Goal: Task Accomplishment & Management: Manage account settings

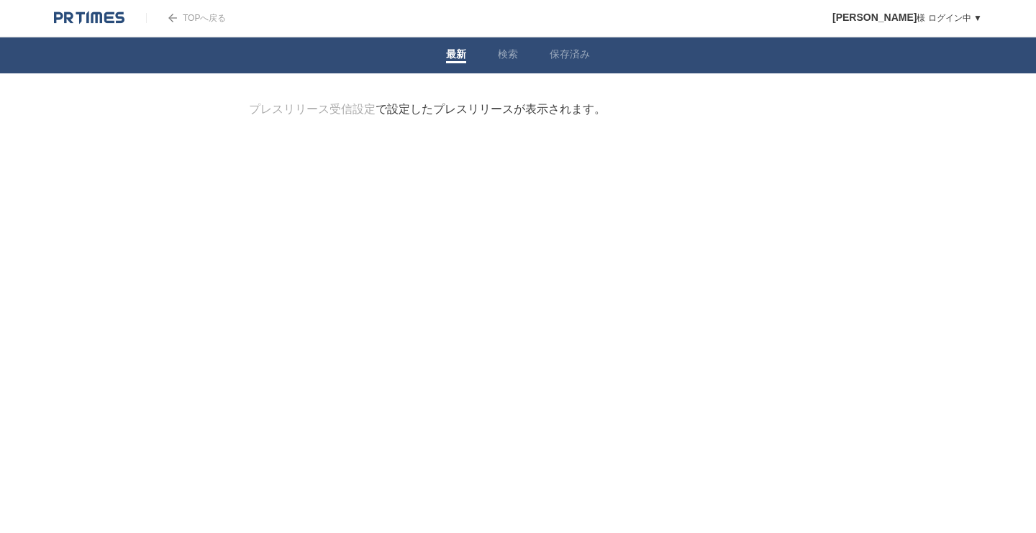
click at [470, 109] on div "プレスリリース受信設定 で設定したプレスリリースが表示されます。" at bounding box center [427, 109] width 357 height 15
click at [199, 19] on link "TOPへ戻る" at bounding box center [186, 18] width 80 height 10
drag, startPoint x: 613, startPoint y: 110, endPoint x: 160, endPoint y: 114, distance: 452.8
click at [160, 114] on body "TOPへ戻る Helen 様 ログイン中 ▼ プレスリリース受信設定 フォロー 除外リスト アカウント設定 閲覧履歴 退会手続き PR TIMESサイトへ戻る…" at bounding box center [518, 105] width 1036 height 211
copy div "プレスリリース受信設定 で設定したプレスリリースが表示されます。"
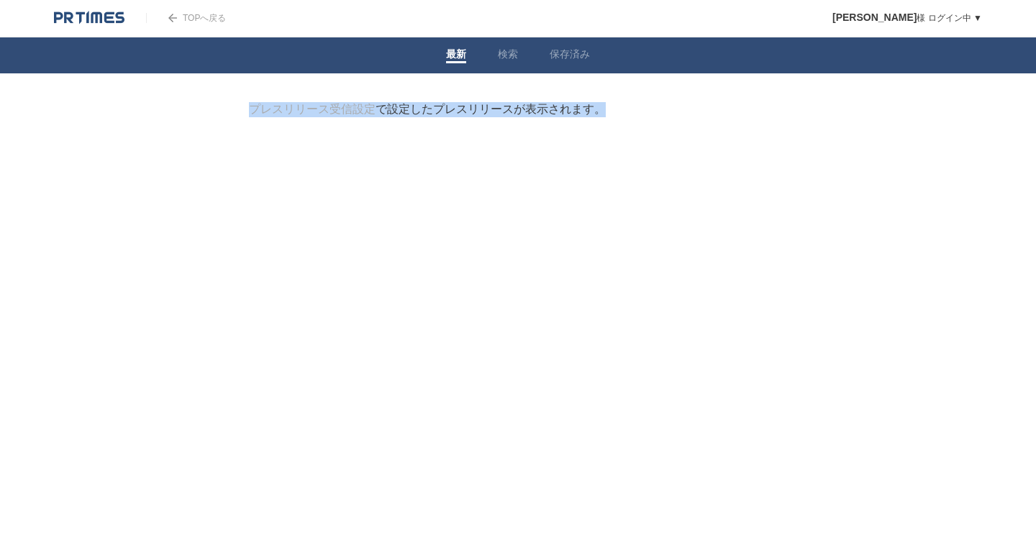
drag, startPoint x: 160, startPoint y: 114, endPoint x: 92, endPoint y: 44, distance: 97.2
click at [160, 114] on body "TOPへ戻る Helen 様 ログイン中 ▼ プレスリリース受信設定 フォロー 除外リスト アカウント設定 閲覧履歴 退会手続き PR TIMESサイトへ戻る…" at bounding box center [518, 105] width 1036 height 211
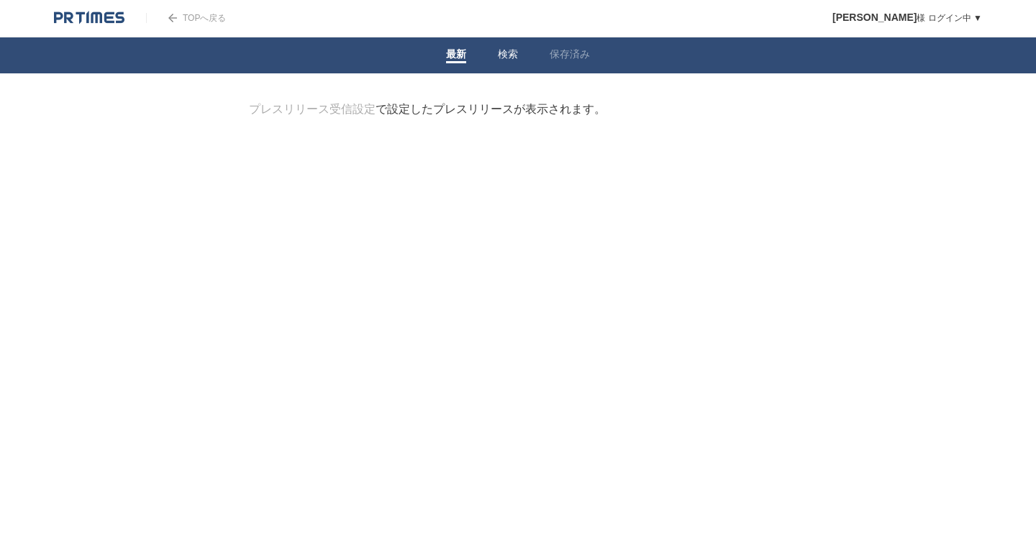
click at [509, 57] on link "検索" at bounding box center [508, 55] width 20 height 15
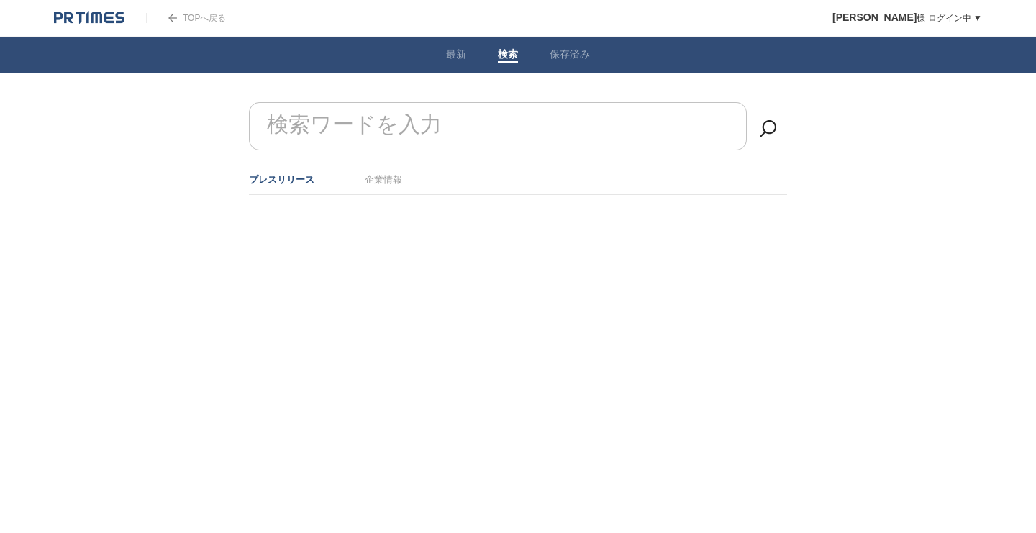
click at [588, 53] on link "保存済み" at bounding box center [570, 55] width 40 height 15
click at [457, 60] on link "最新" at bounding box center [456, 55] width 20 height 15
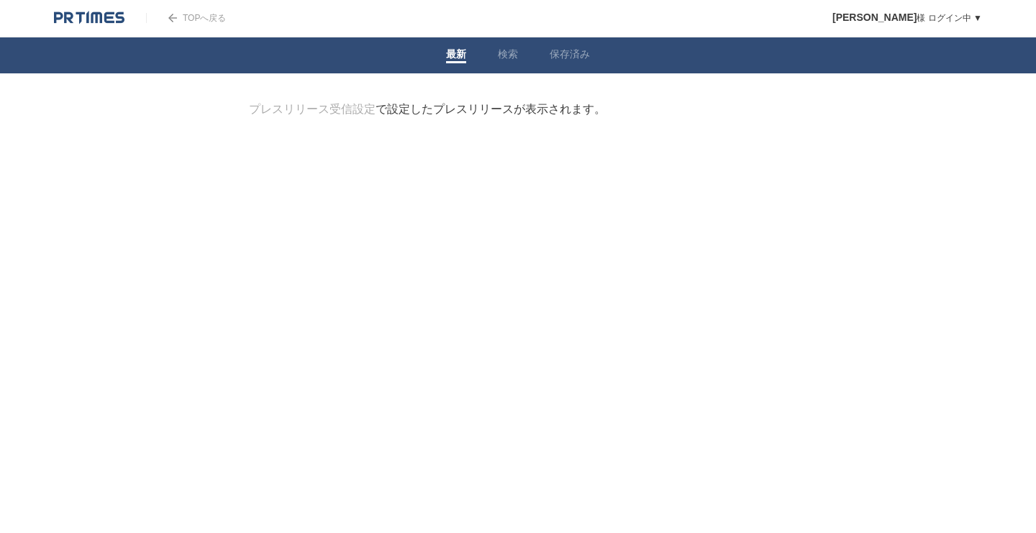
click at [304, 114] on link "プレスリリース受信設定" at bounding box center [312, 109] width 127 height 12
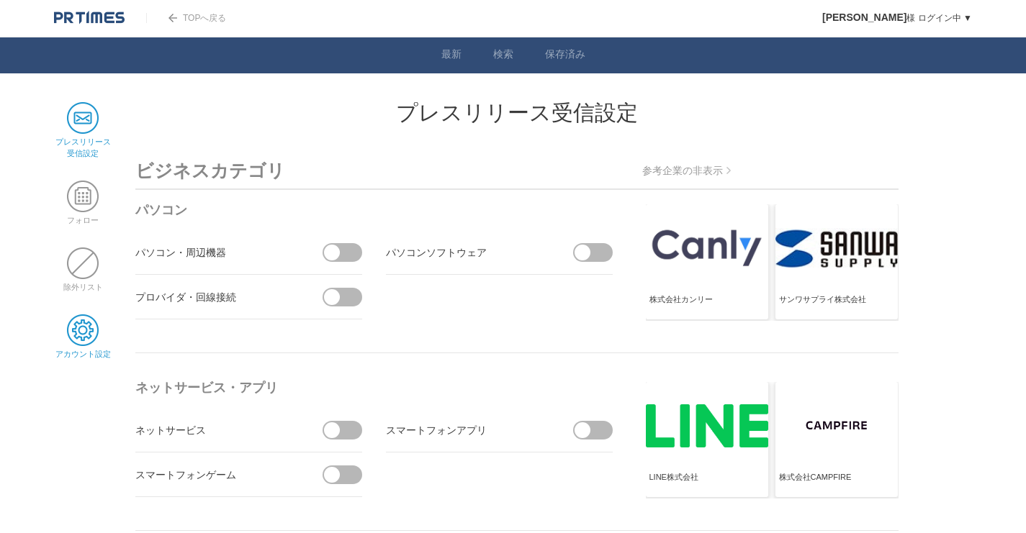
click at [78, 341] on span at bounding box center [83, 331] width 32 height 32
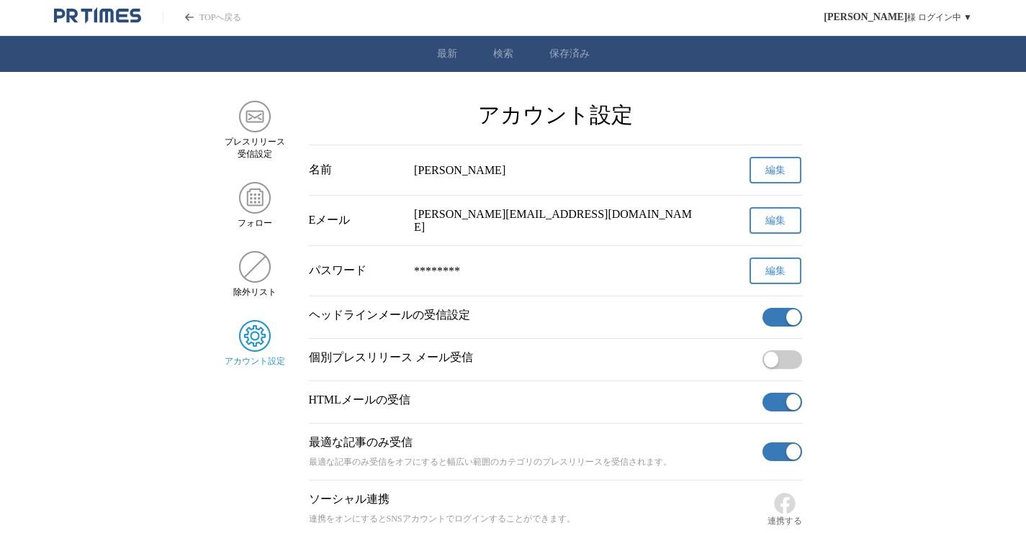
click at [786, 274] on button "編集" at bounding box center [775, 271] width 52 height 27
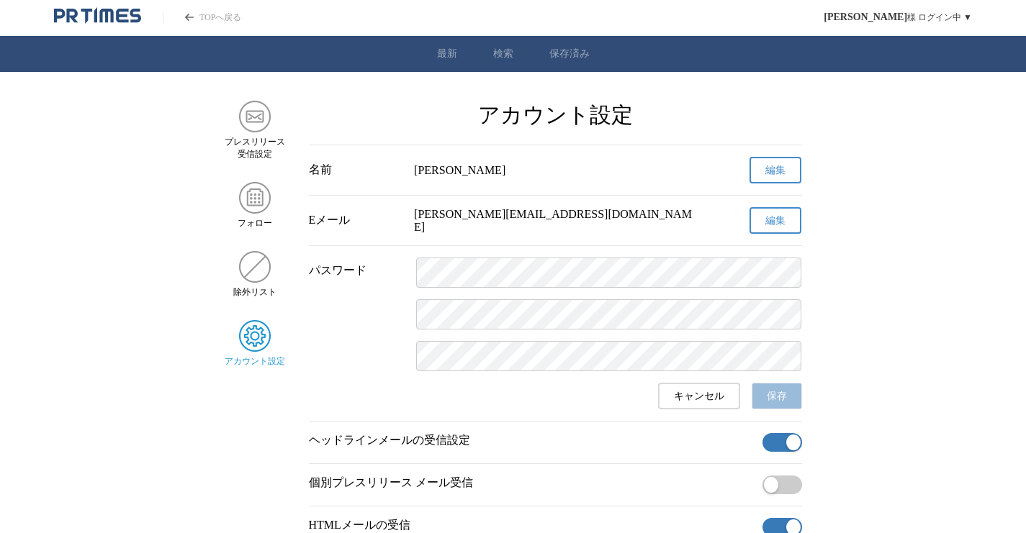
click at [671, 404] on button "キャンセル" at bounding box center [699, 396] width 82 height 27
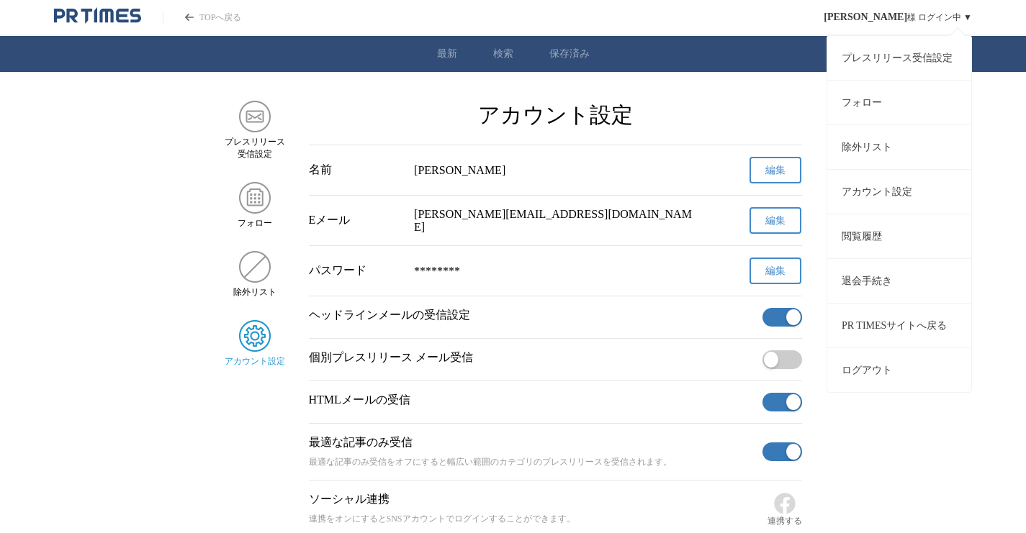
click at [890, 319] on link "PR TIMESサイトへ戻る" at bounding box center [899, 325] width 144 height 45
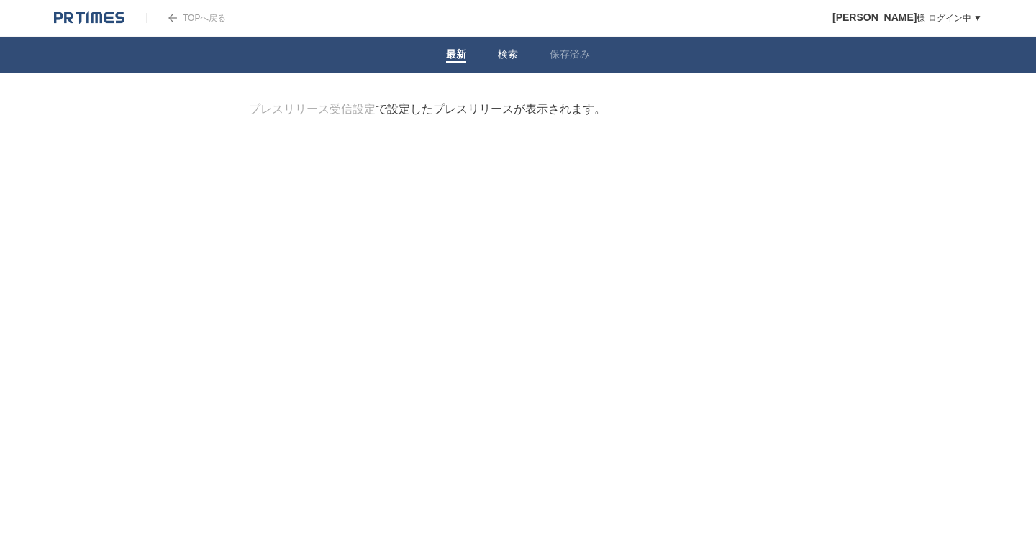
click at [507, 62] on span at bounding box center [508, 62] width 20 height 2
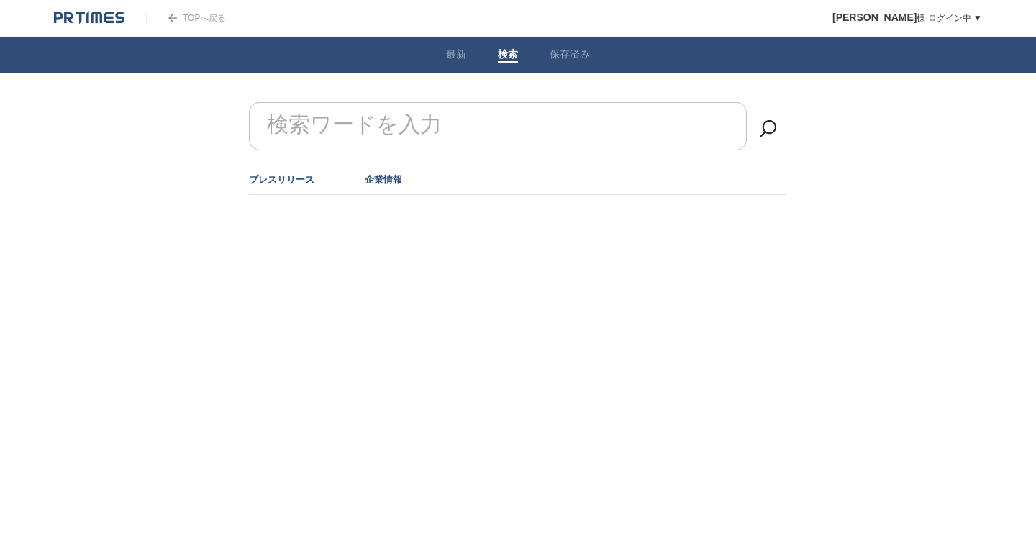
click at [379, 176] on link "企業情報" at bounding box center [383, 179] width 37 height 11
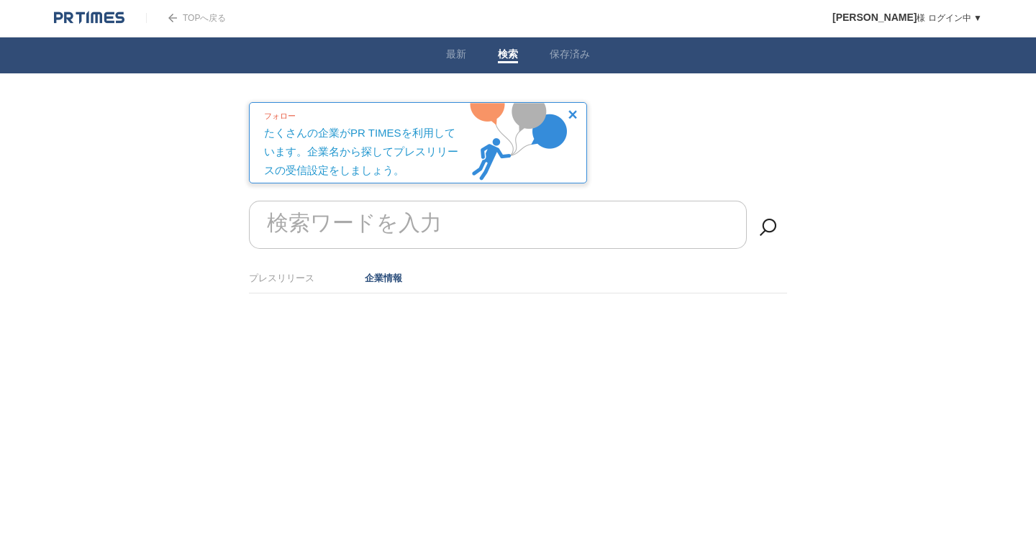
click at [576, 115] on img at bounding box center [573, 114] width 9 height 9
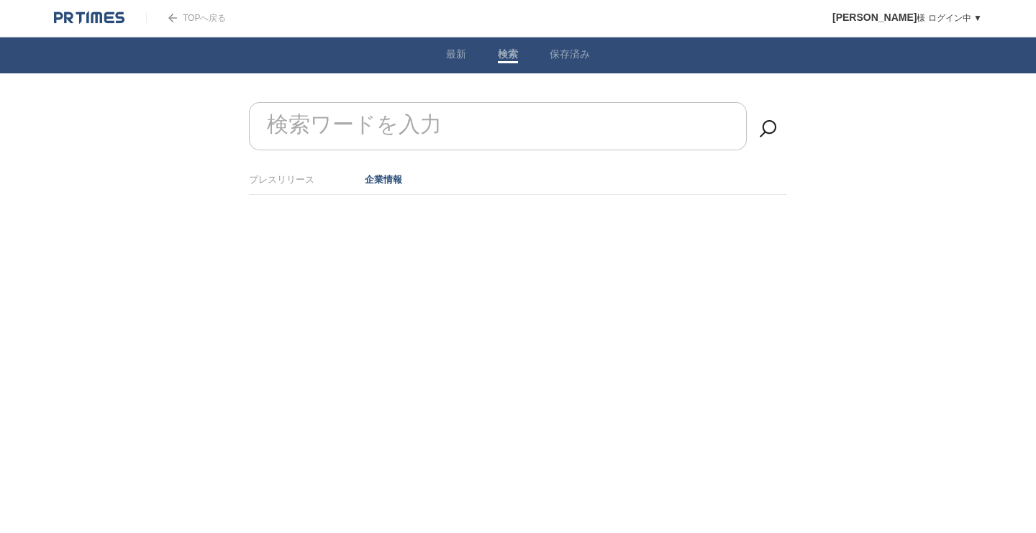
click at [685, 236] on div at bounding box center [518, 231] width 583 height 72
